Goal: Navigation & Orientation: Go to known website

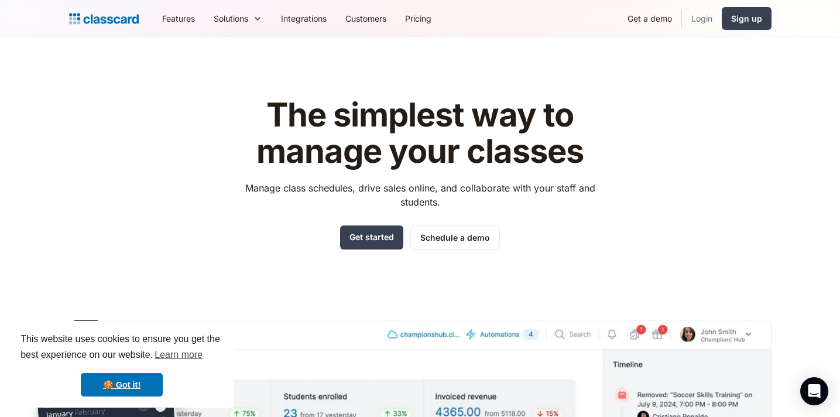
click at [599, 22] on link "Login" at bounding box center [702, 18] width 40 height 26
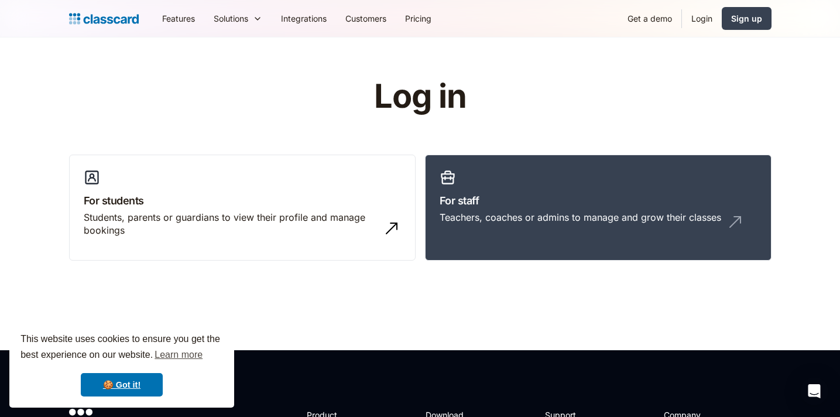
click at [696, 22] on link "Login" at bounding box center [702, 18] width 40 height 26
click at [481, 173] on link "For staff Teachers, coaches or admins to manage and grow their classes" at bounding box center [598, 208] width 346 height 107
